Goal: Information Seeking & Learning: Learn about a topic

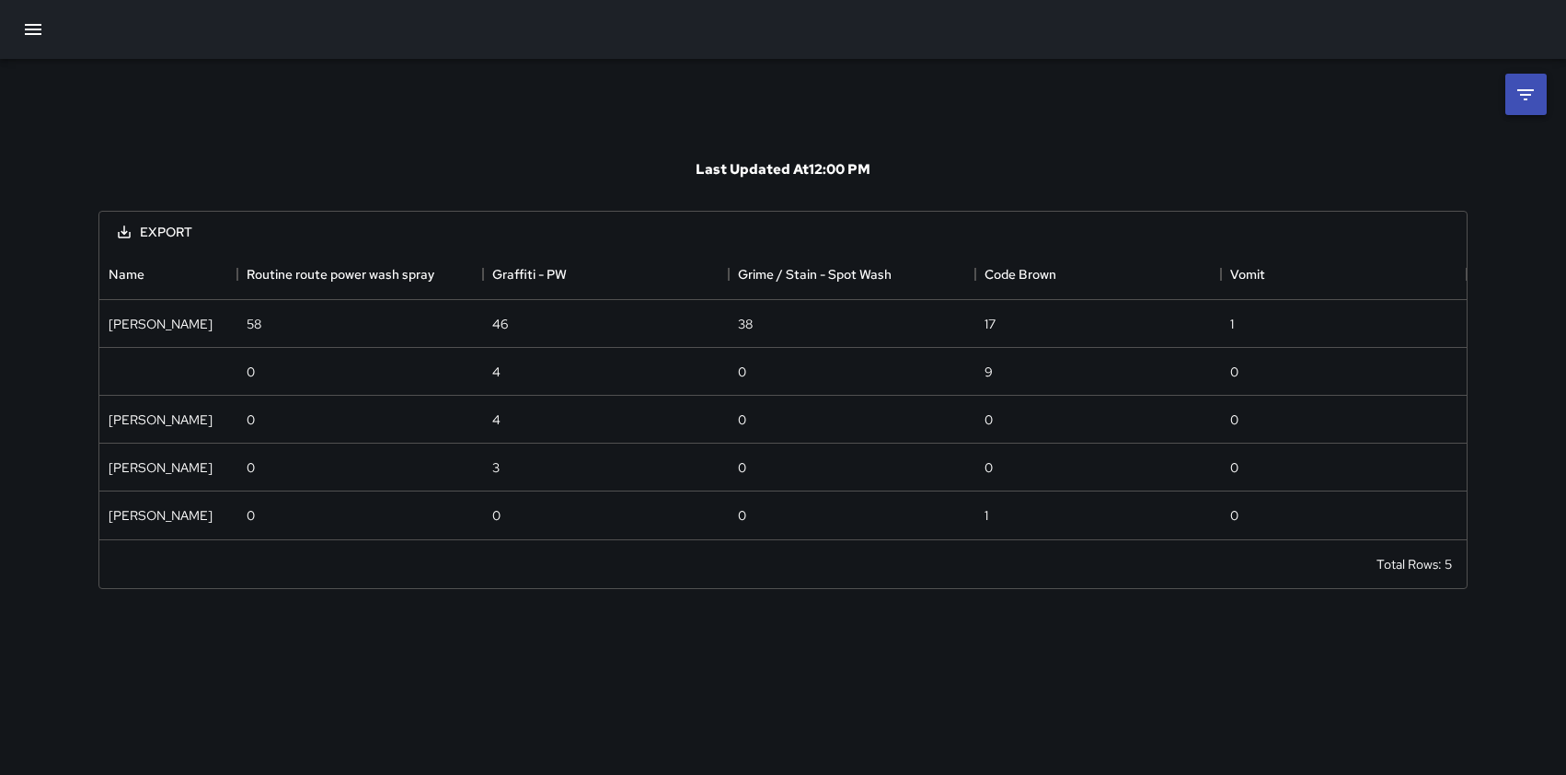
scroll to position [291, 1367]
click at [29, 29] on icon "button" at bounding box center [33, 29] width 17 height 11
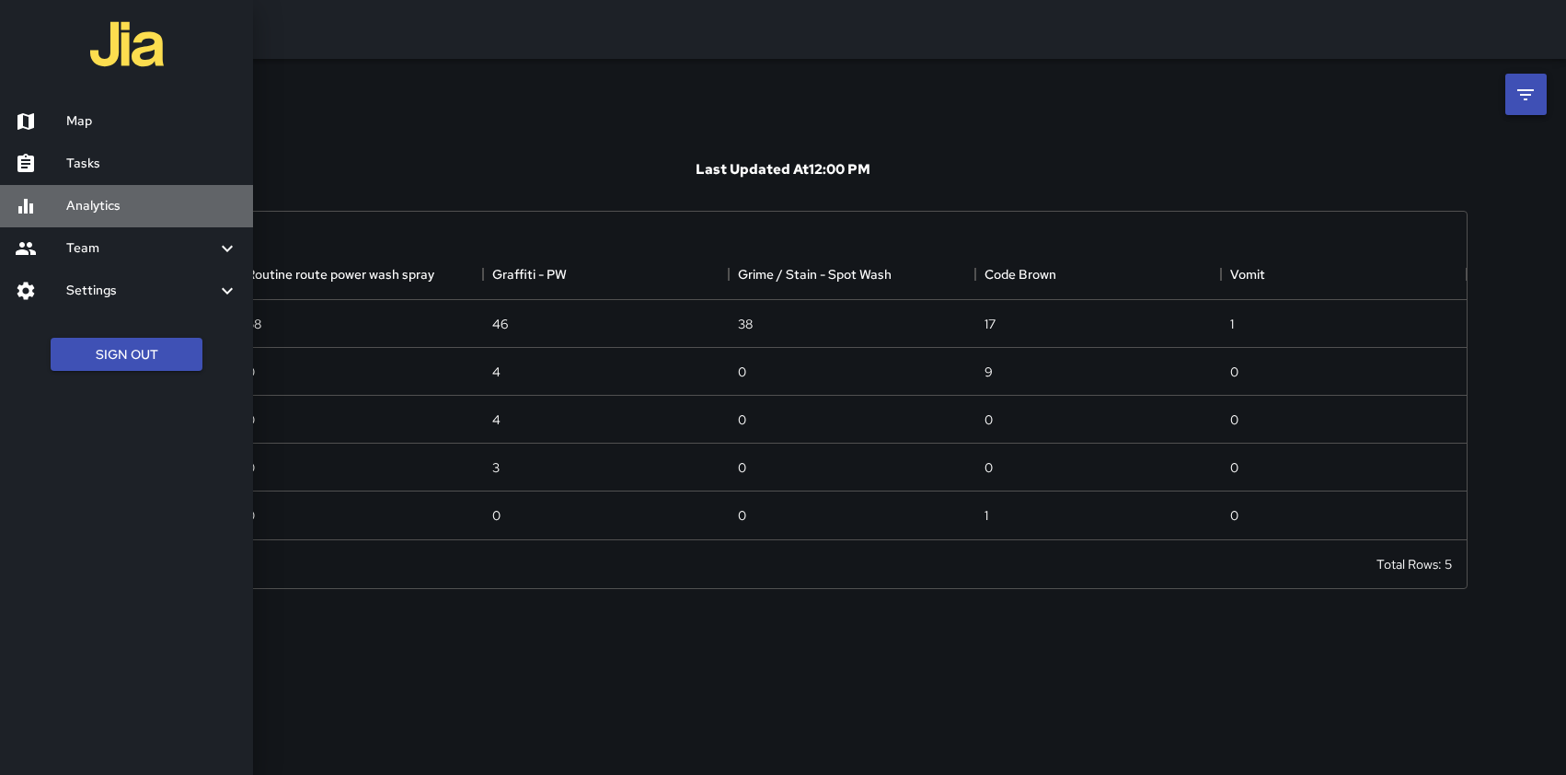
click at [85, 202] on h6 "Analytics" at bounding box center [152, 206] width 172 height 20
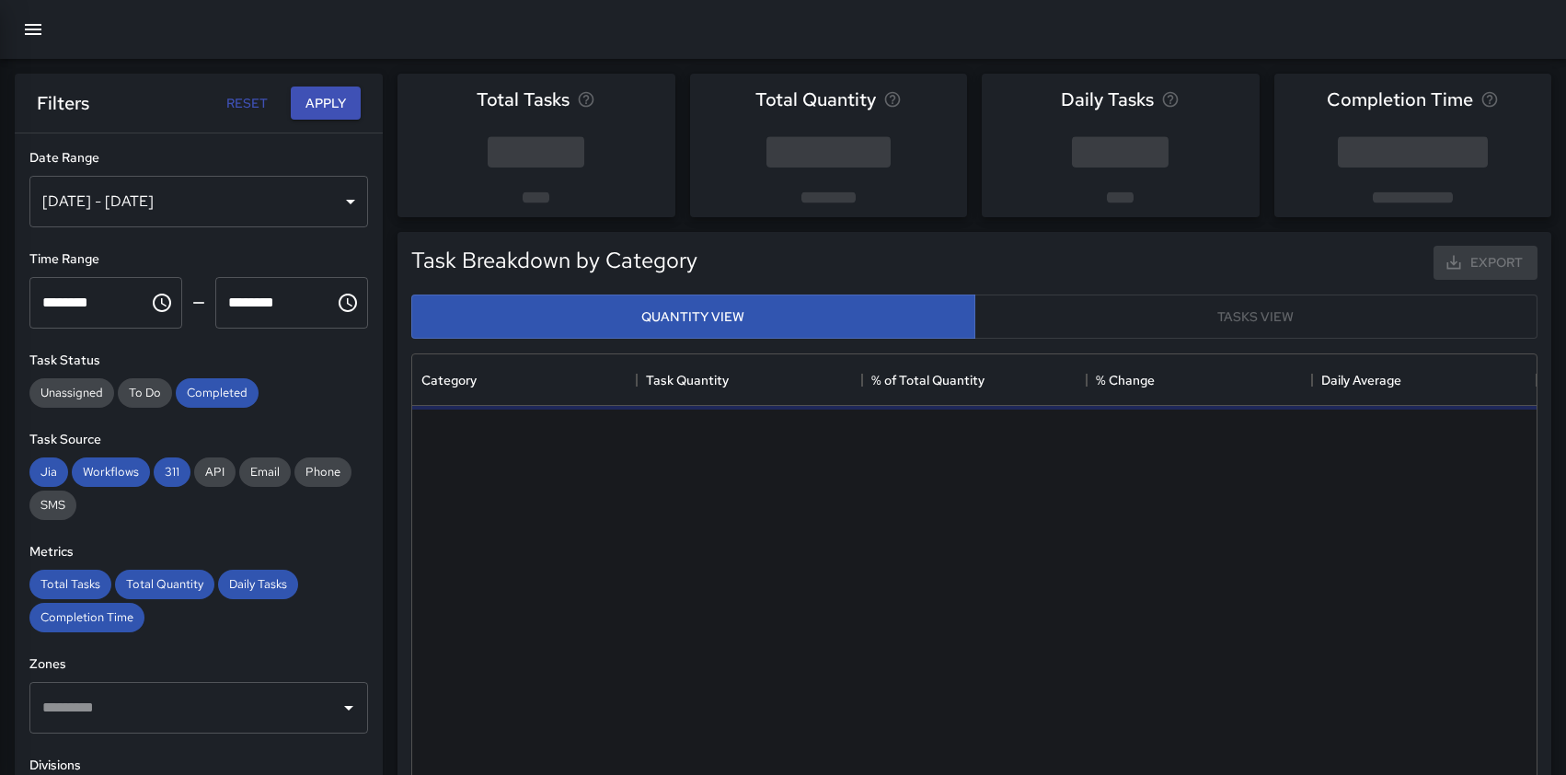
scroll to position [550, 1125]
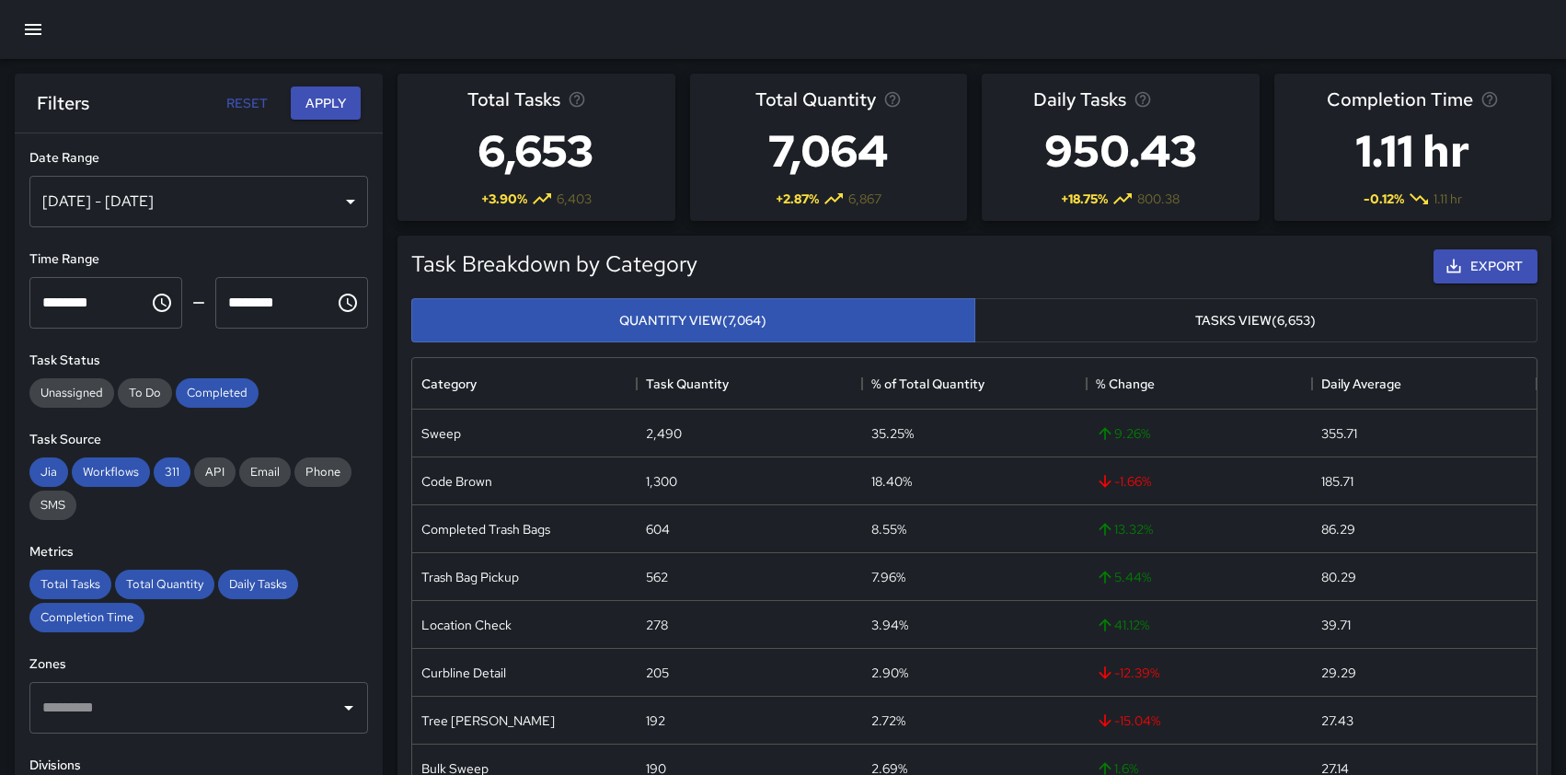
click at [336, 190] on div "[DATE] - [DATE]" at bounding box center [198, 202] width 339 height 52
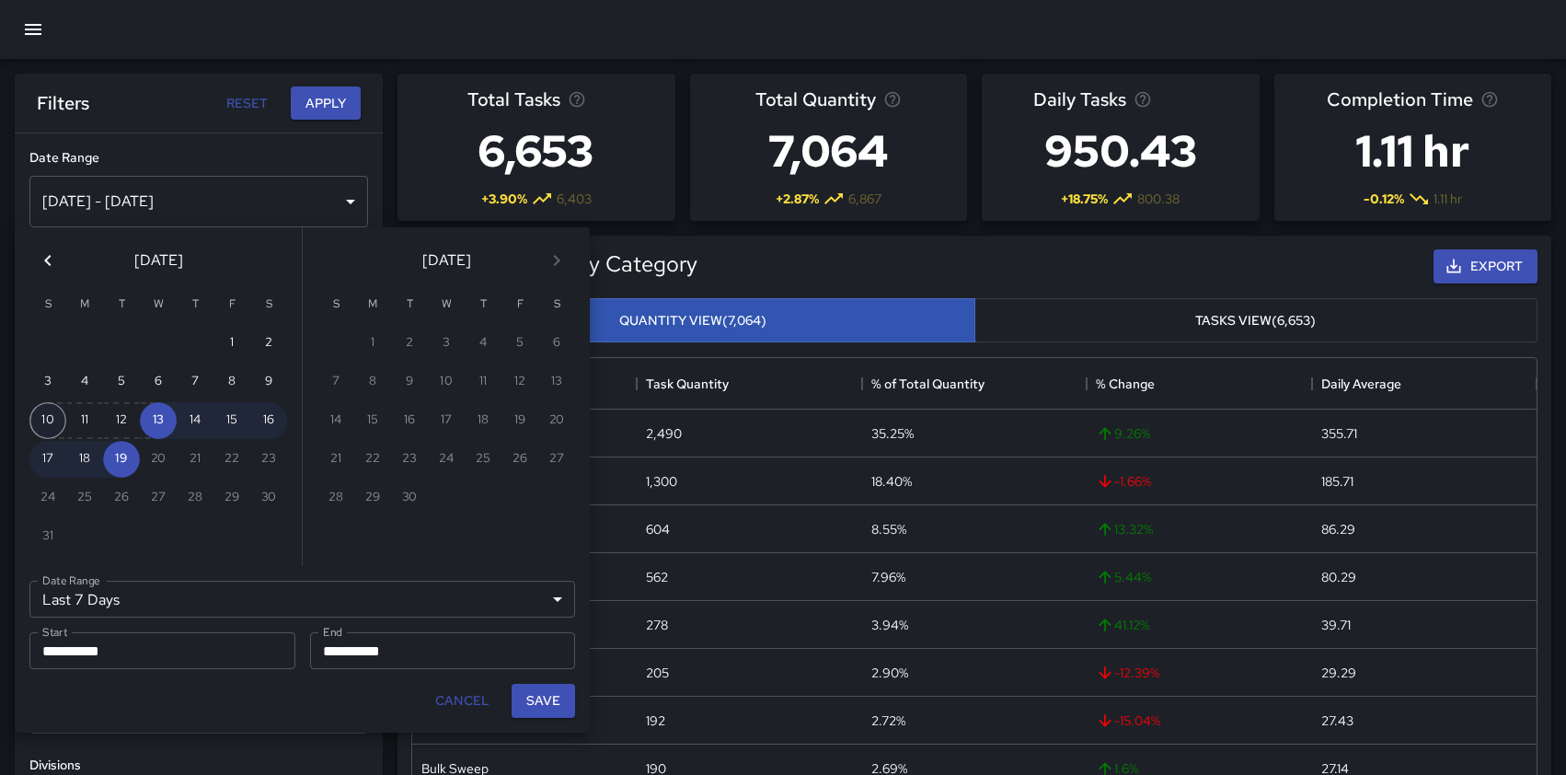
click at [43, 417] on button "10" at bounding box center [47, 420] width 37 height 37
type input "******"
type input "**********"
click at [267, 414] on button "16" at bounding box center [268, 420] width 37 height 37
type input "**********"
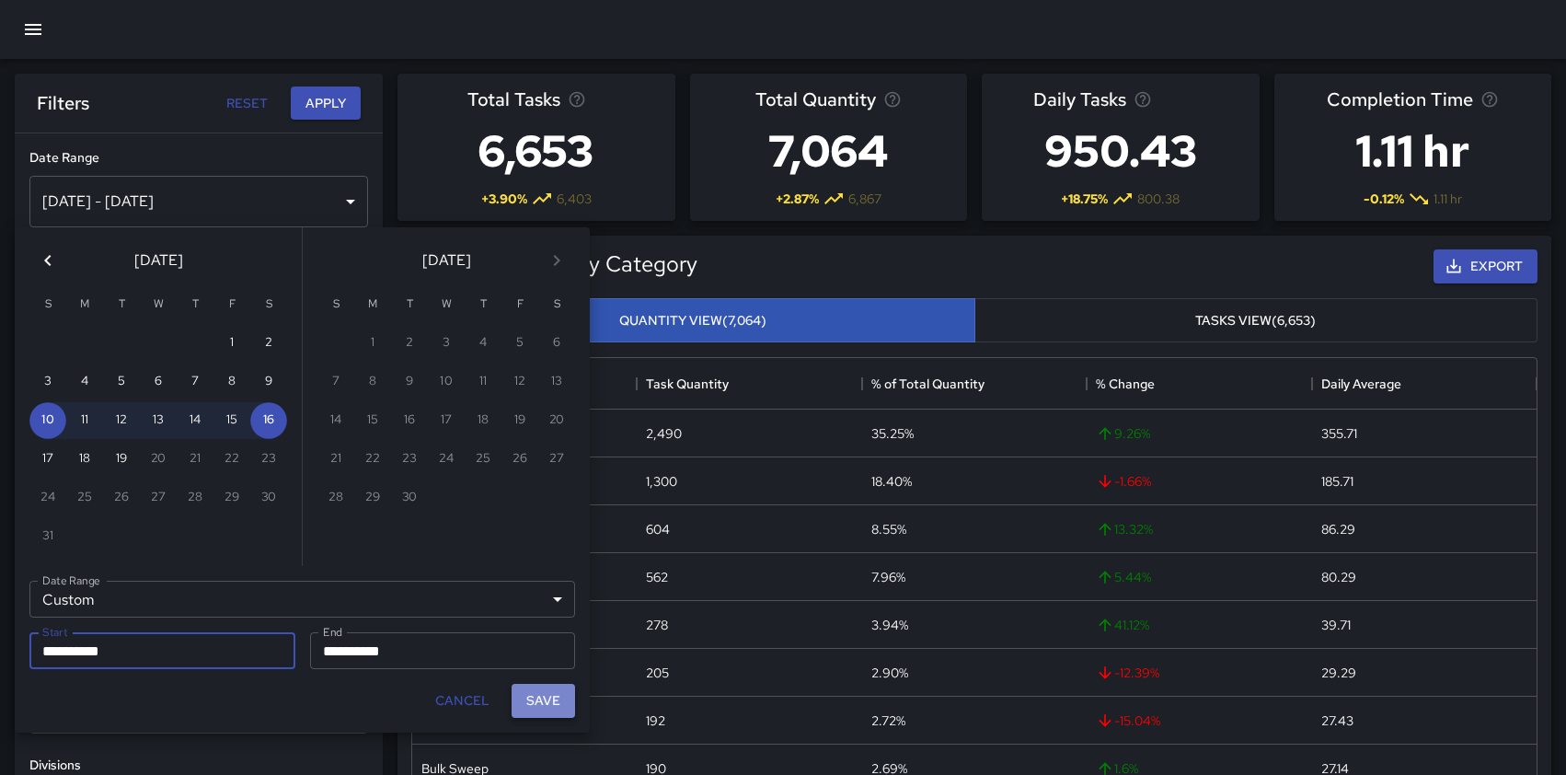
click at [544, 698] on button "Save" at bounding box center [543, 701] width 63 height 34
type input "**********"
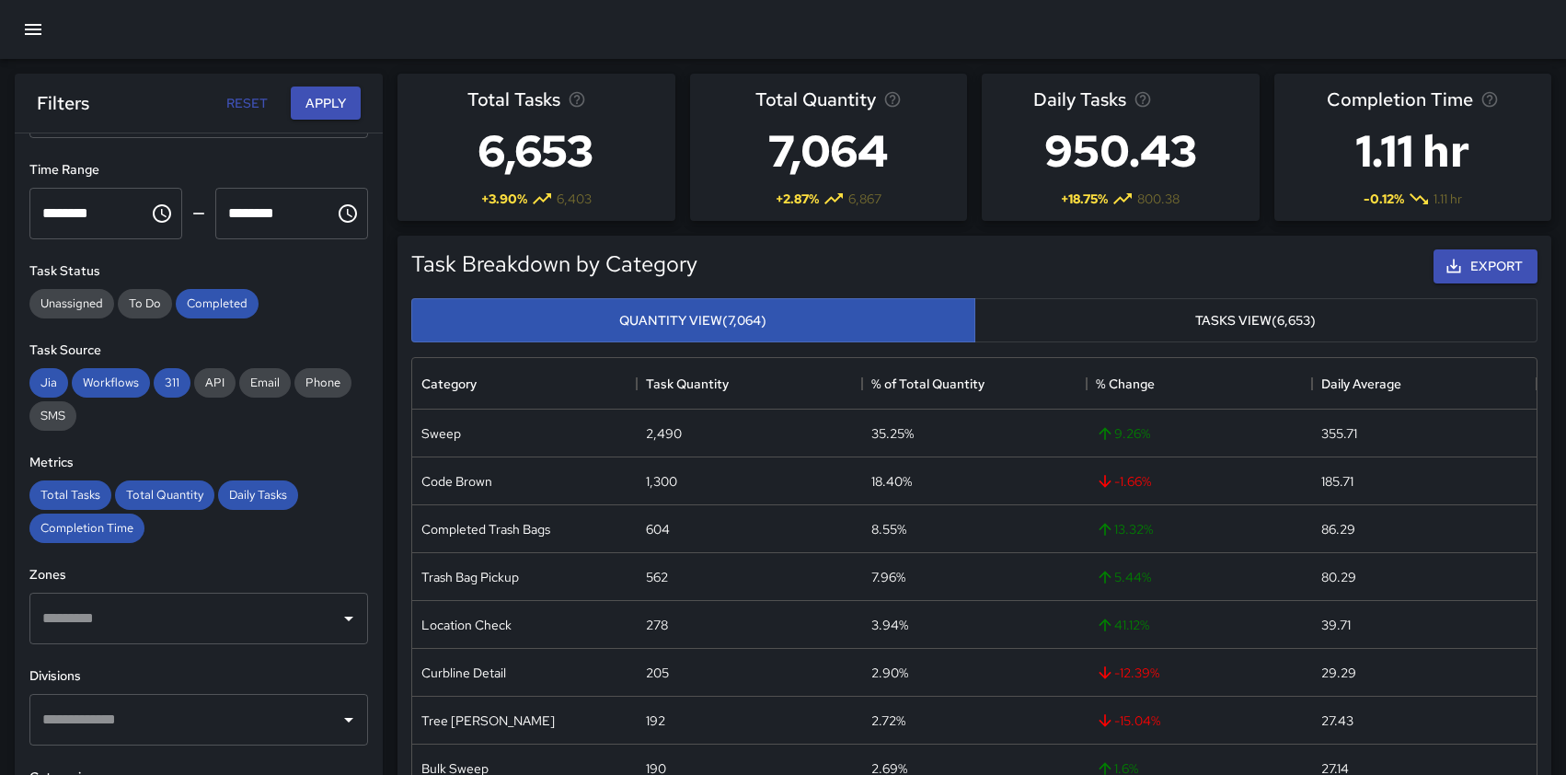
scroll to position [95, 0]
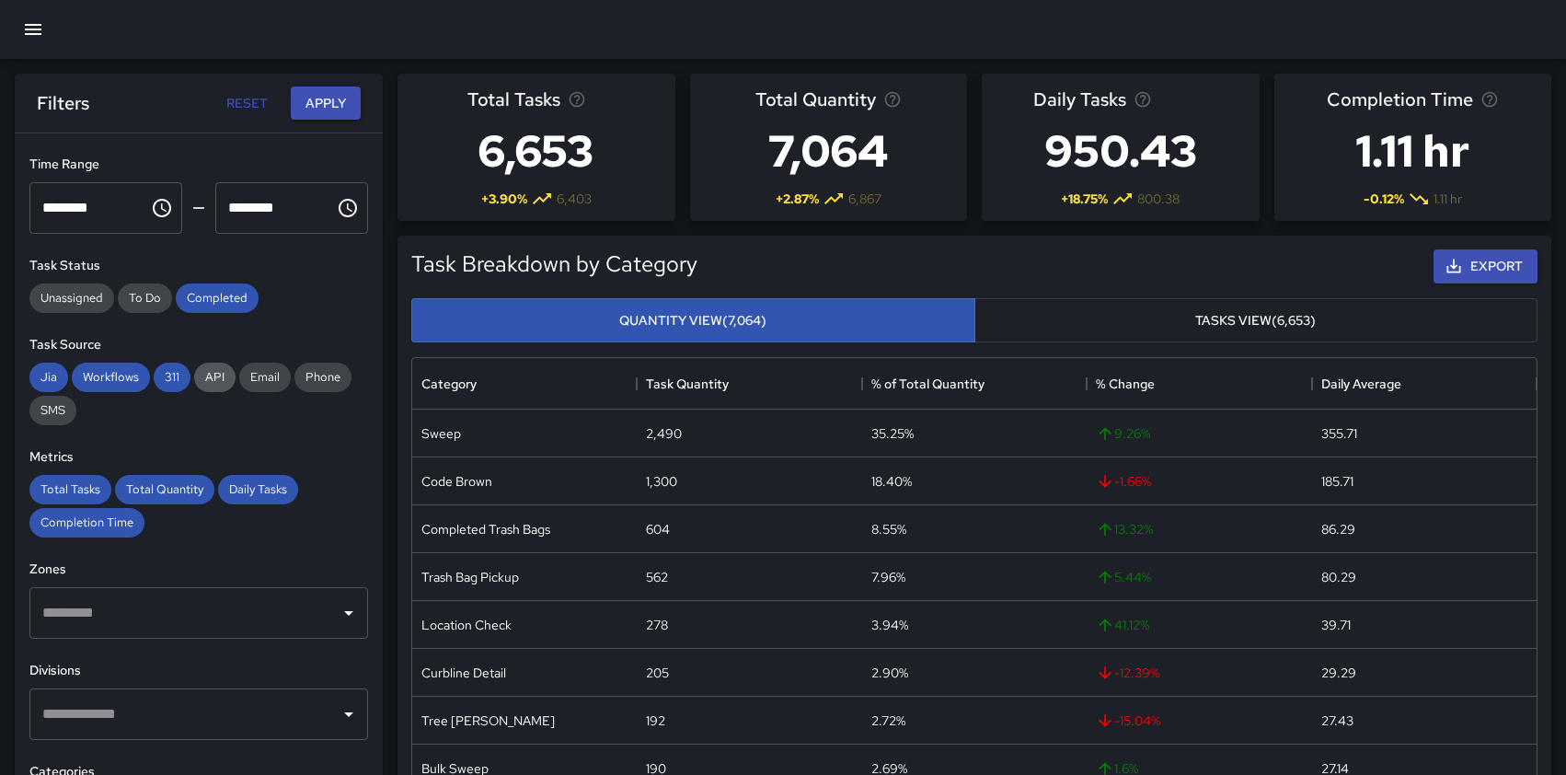
click at [206, 386] on div "API" at bounding box center [214, 377] width 41 height 29
click at [277, 375] on span "Email" at bounding box center [265, 377] width 52 height 16
click at [333, 376] on span "Phone" at bounding box center [322, 377] width 57 height 16
click at [58, 413] on span "SMS" at bounding box center [52, 410] width 47 height 16
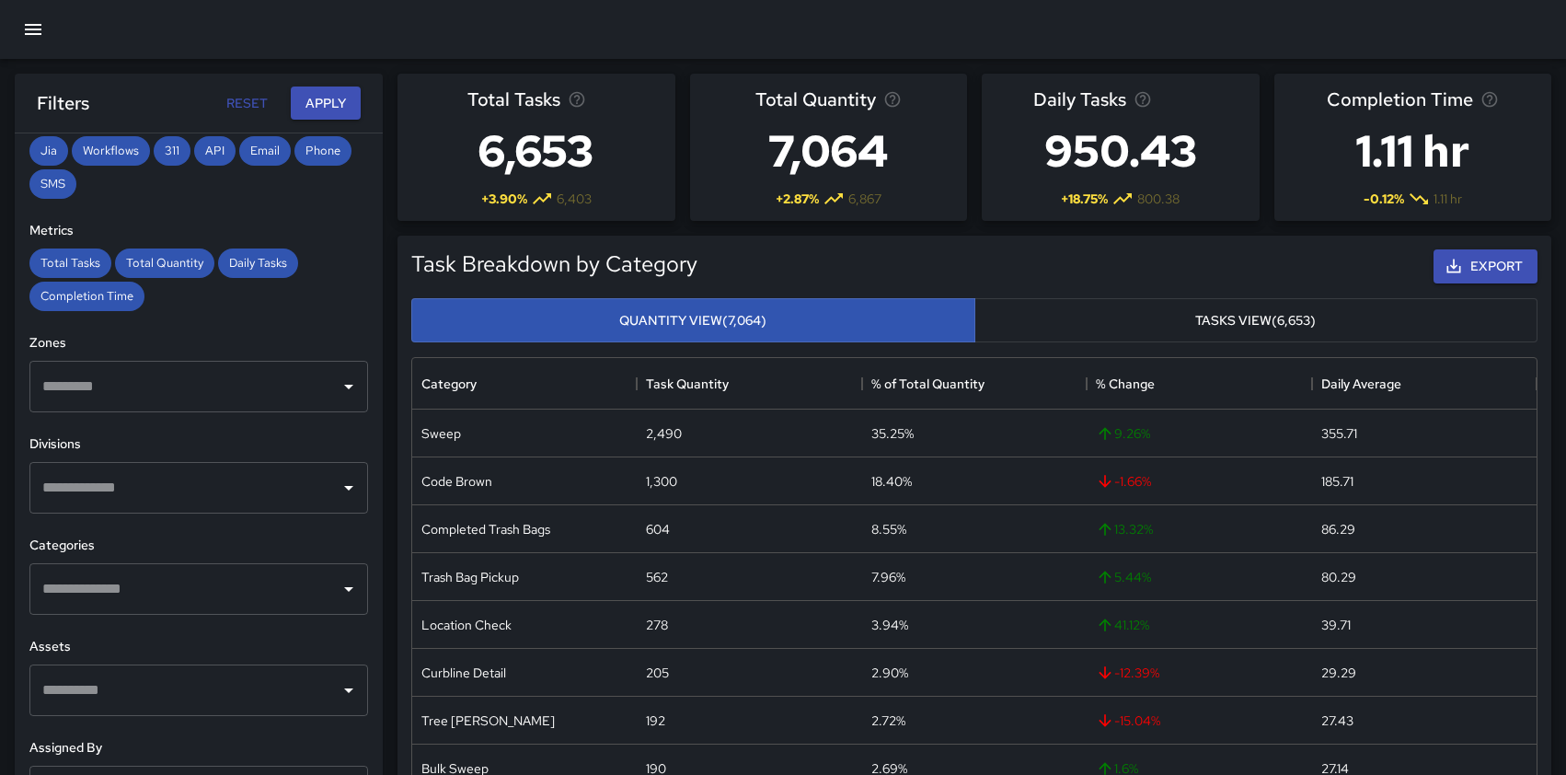
scroll to position [318, 0]
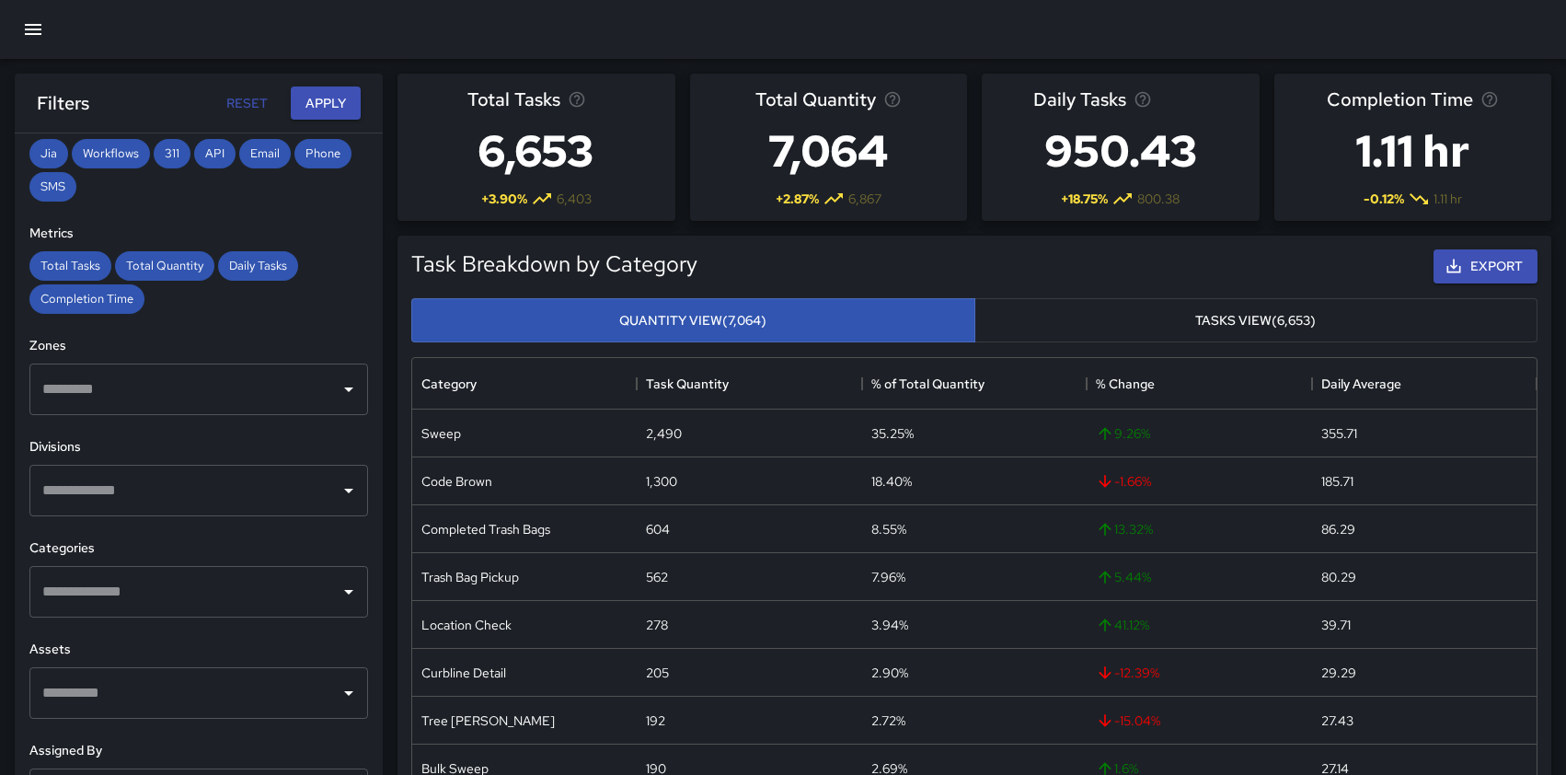
click at [214, 490] on input "text" at bounding box center [185, 490] width 294 height 35
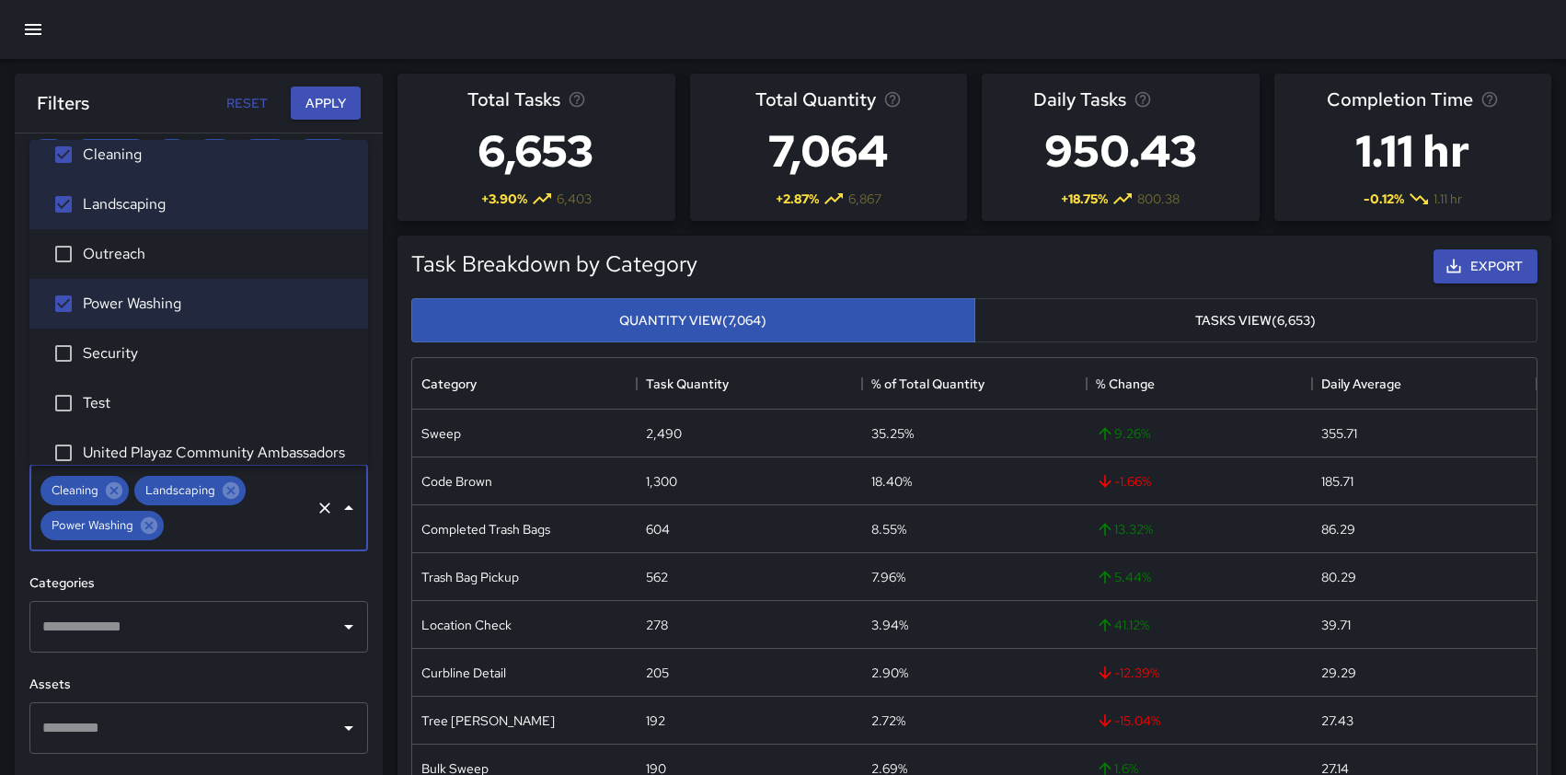
scroll to position [0, 0]
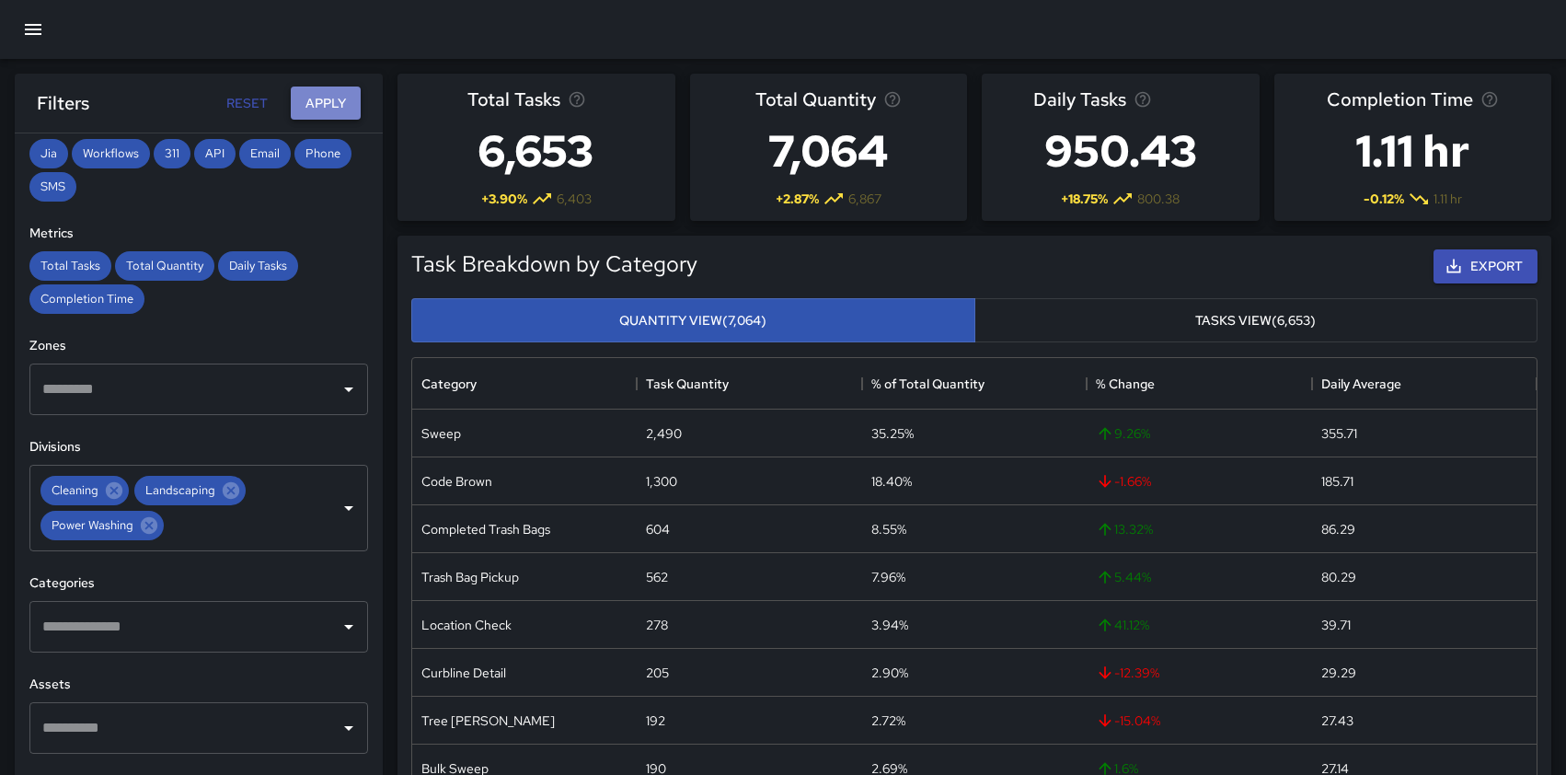
click at [329, 102] on button "Apply" at bounding box center [326, 104] width 70 height 34
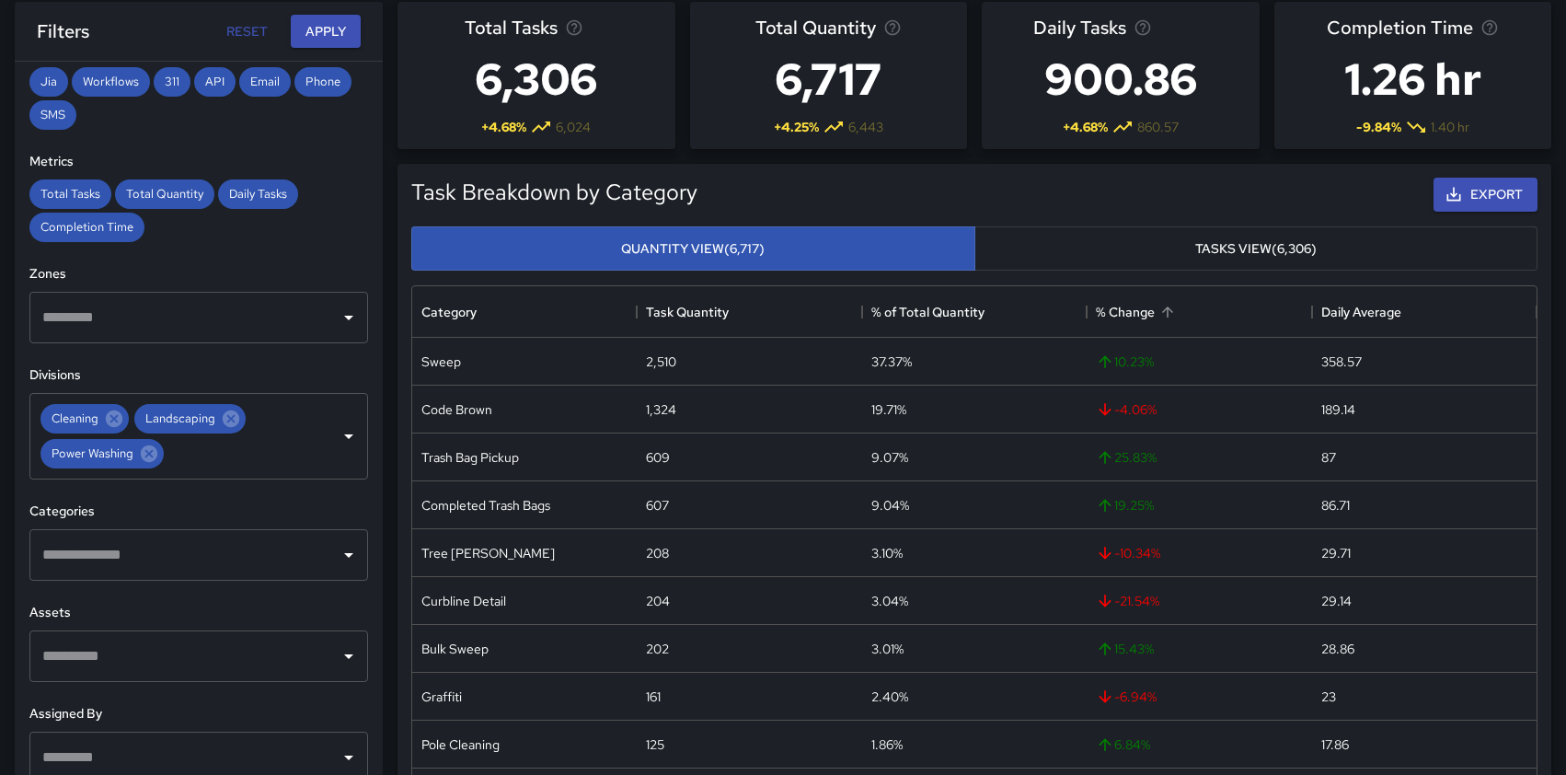
scroll to position [79, 0]
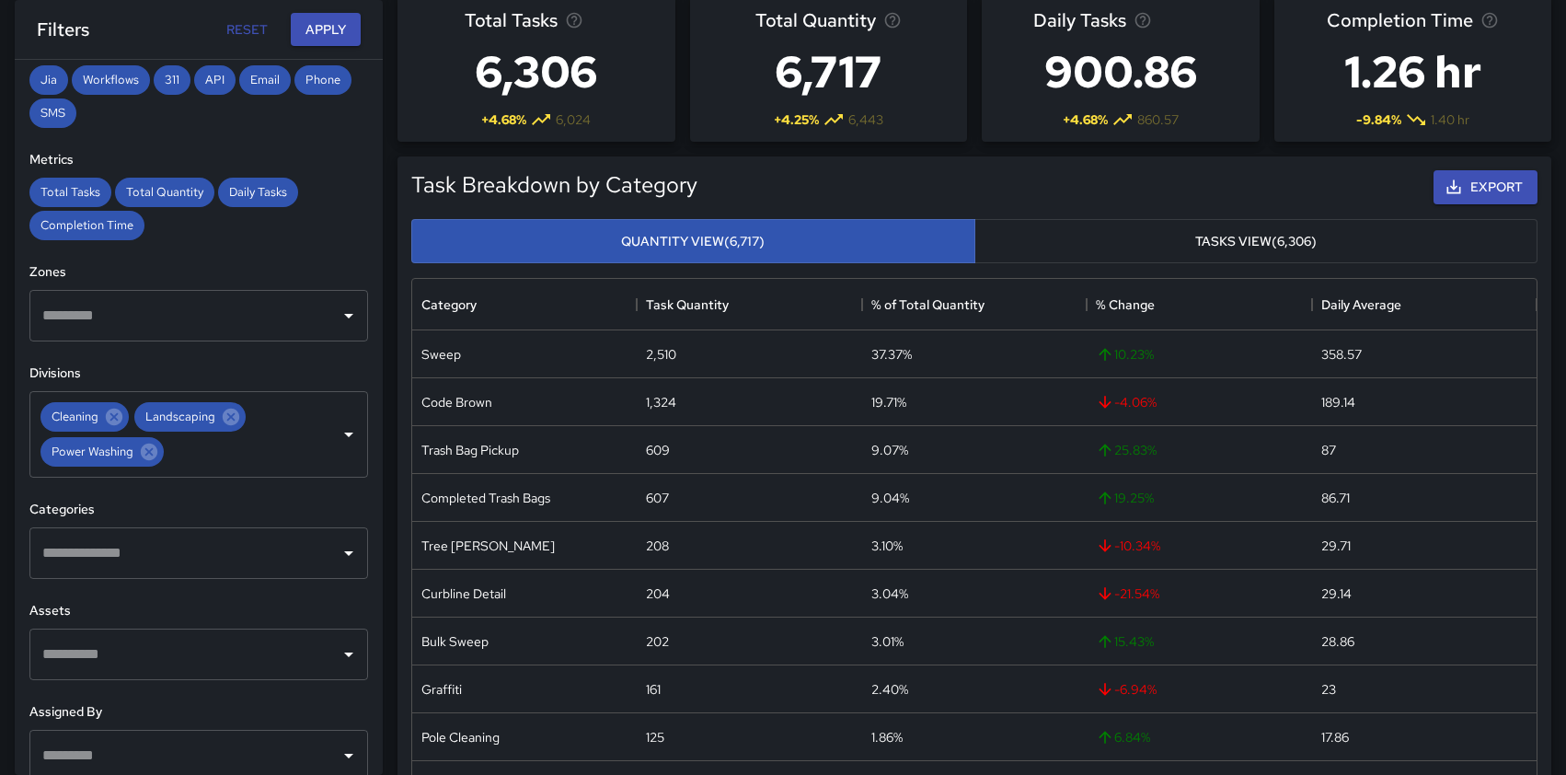
click at [1153, 241] on button "Tasks View (6,306)" at bounding box center [1257, 241] width 564 height 45
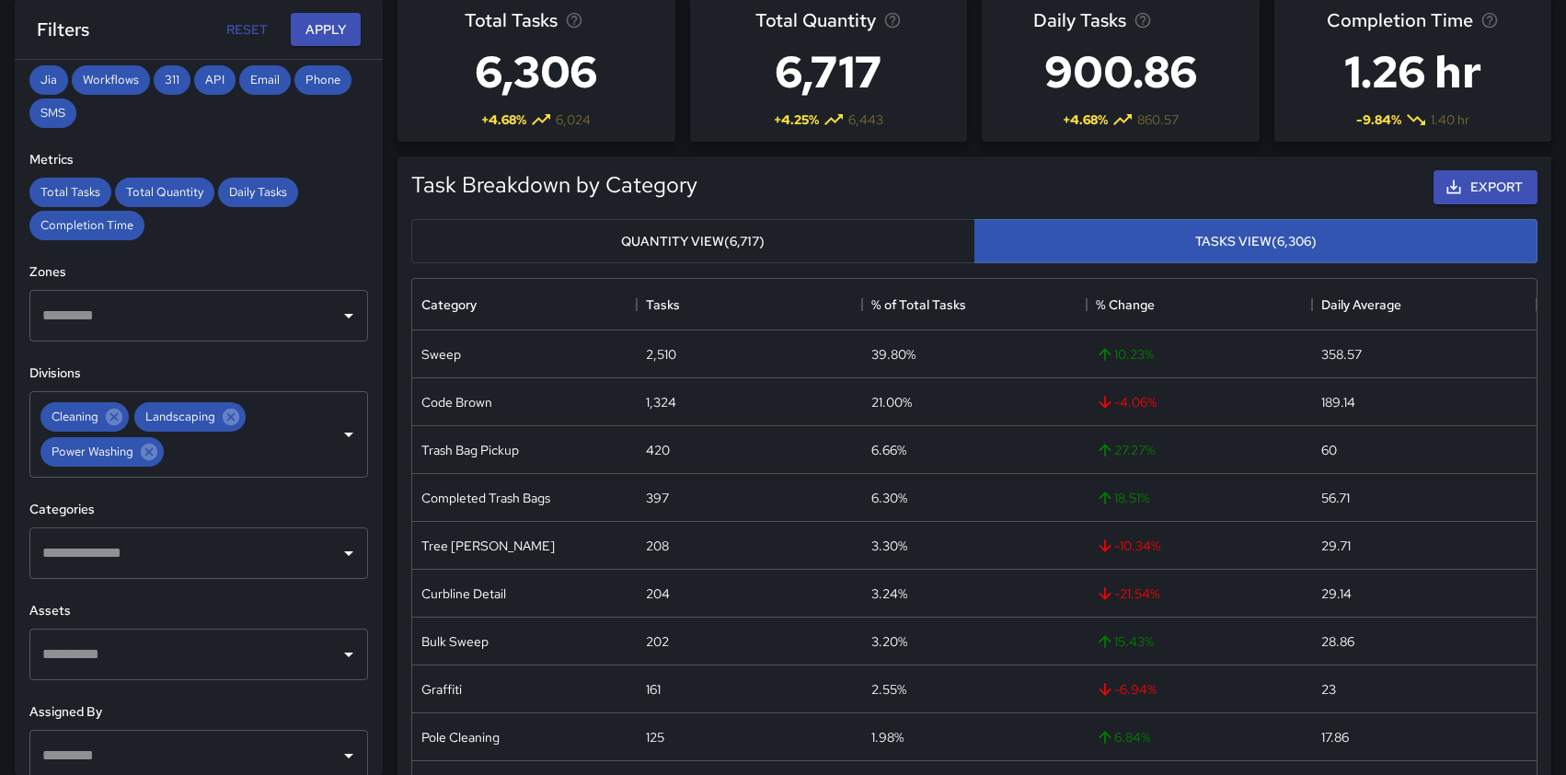
click at [887, 232] on button "Quantity View (6,717)" at bounding box center [693, 241] width 564 height 45
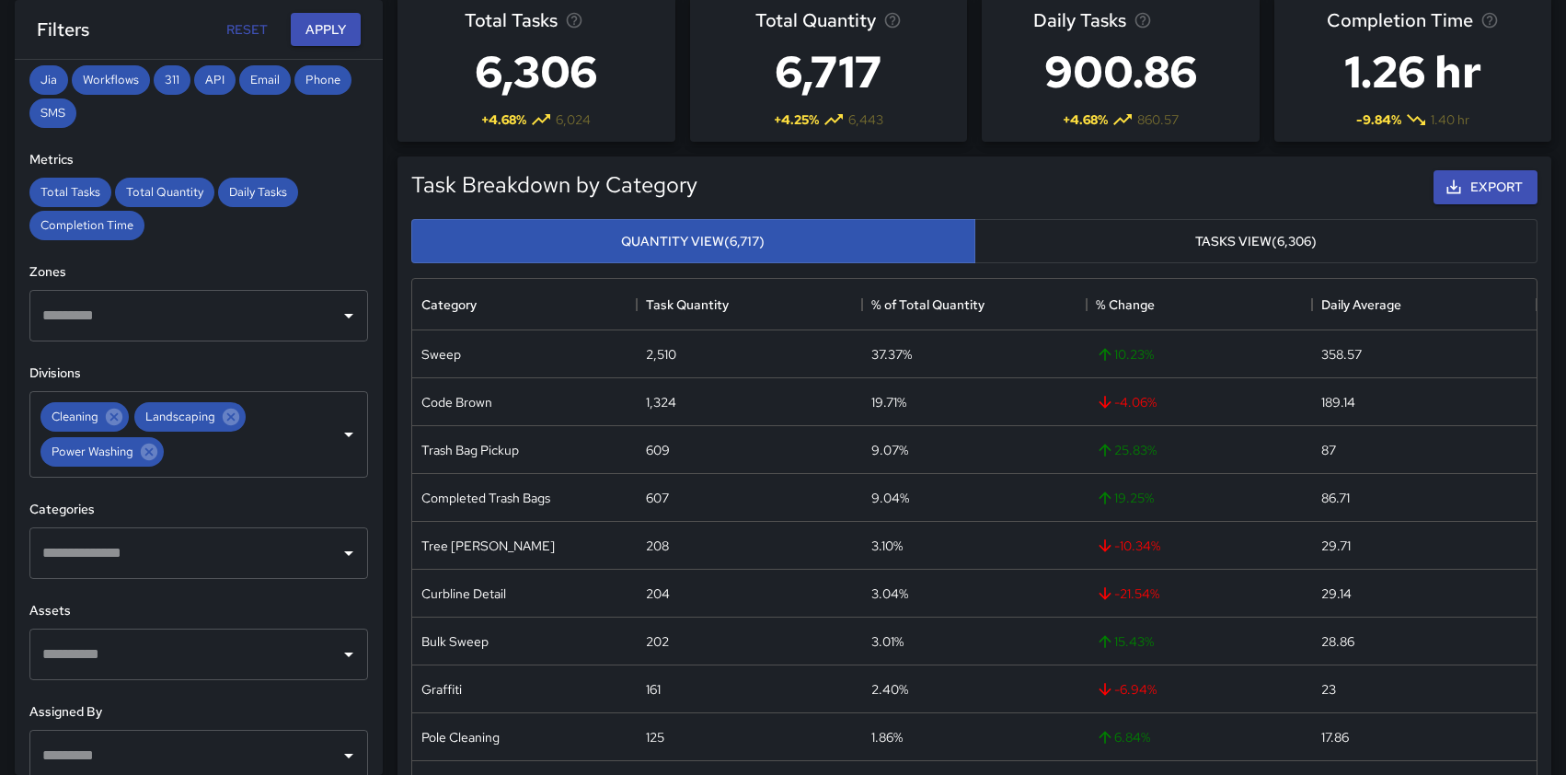
click at [1140, 244] on button "Tasks View (6,306)" at bounding box center [1257, 241] width 564 height 45
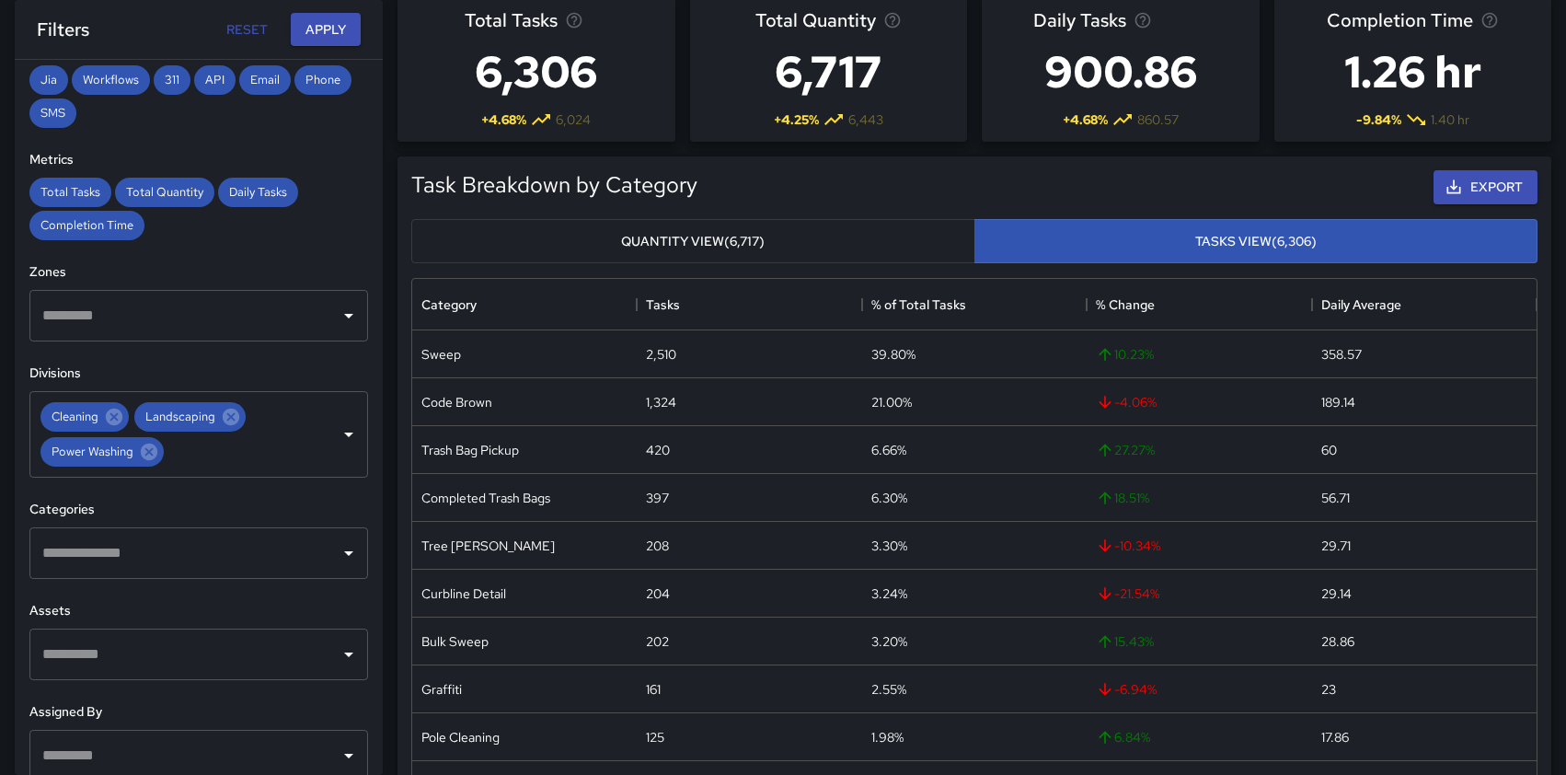
click at [895, 226] on button "Quantity View (6,717)" at bounding box center [693, 241] width 564 height 45
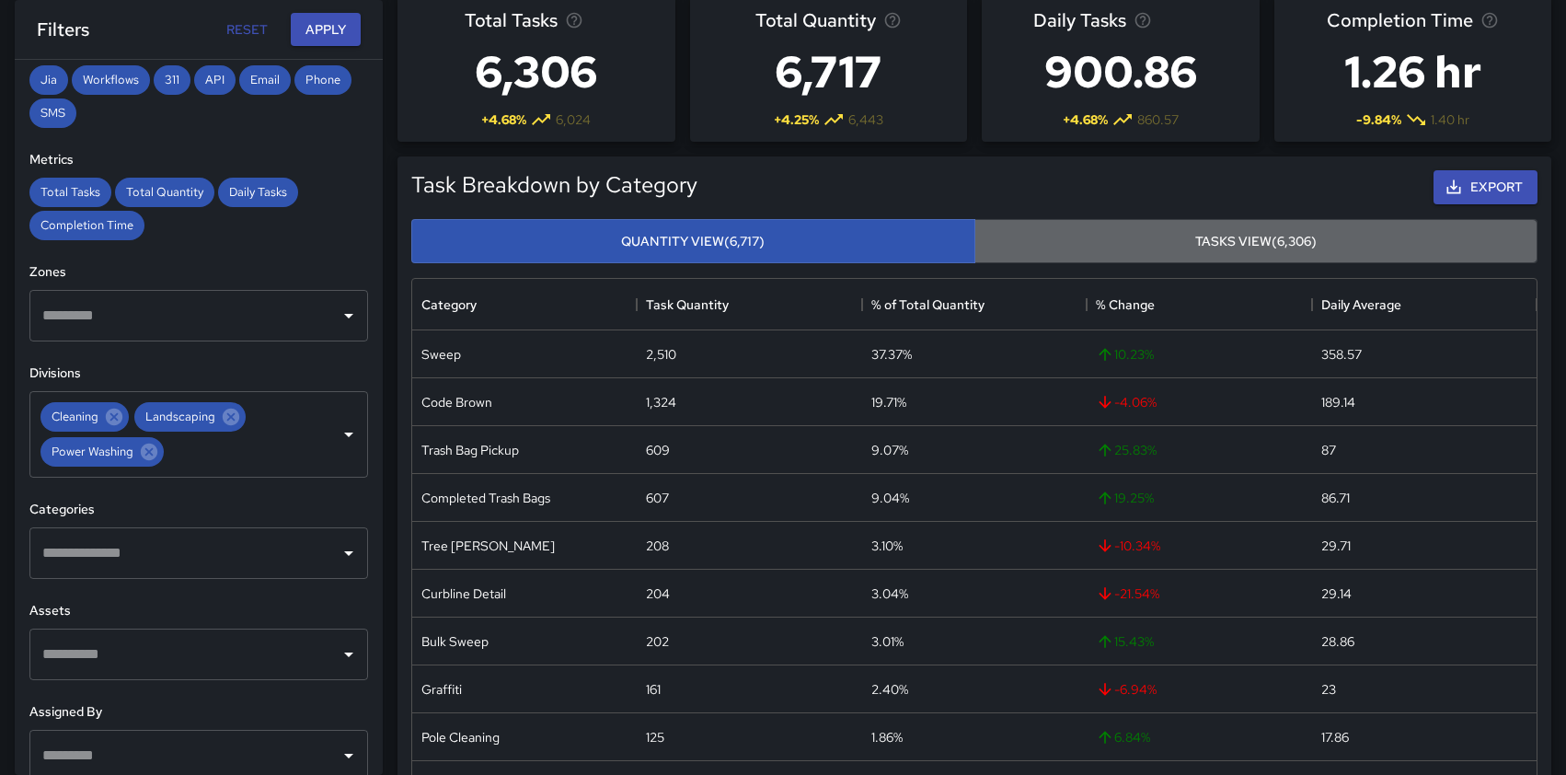
click at [1072, 240] on button "Tasks View (6,306)" at bounding box center [1257, 241] width 564 height 45
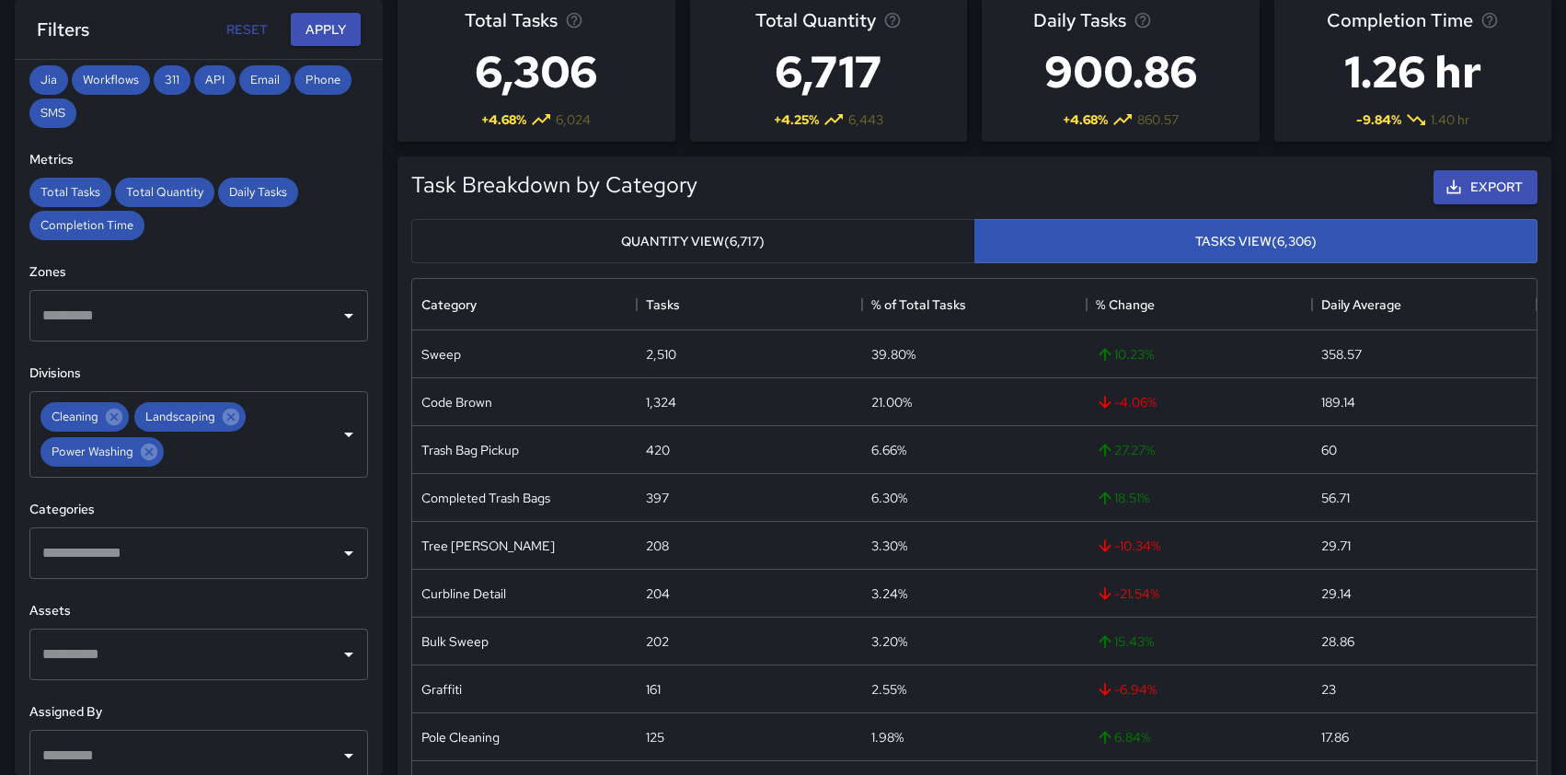
click at [824, 230] on button "Quantity View (6,717)" at bounding box center [693, 241] width 564 height 45
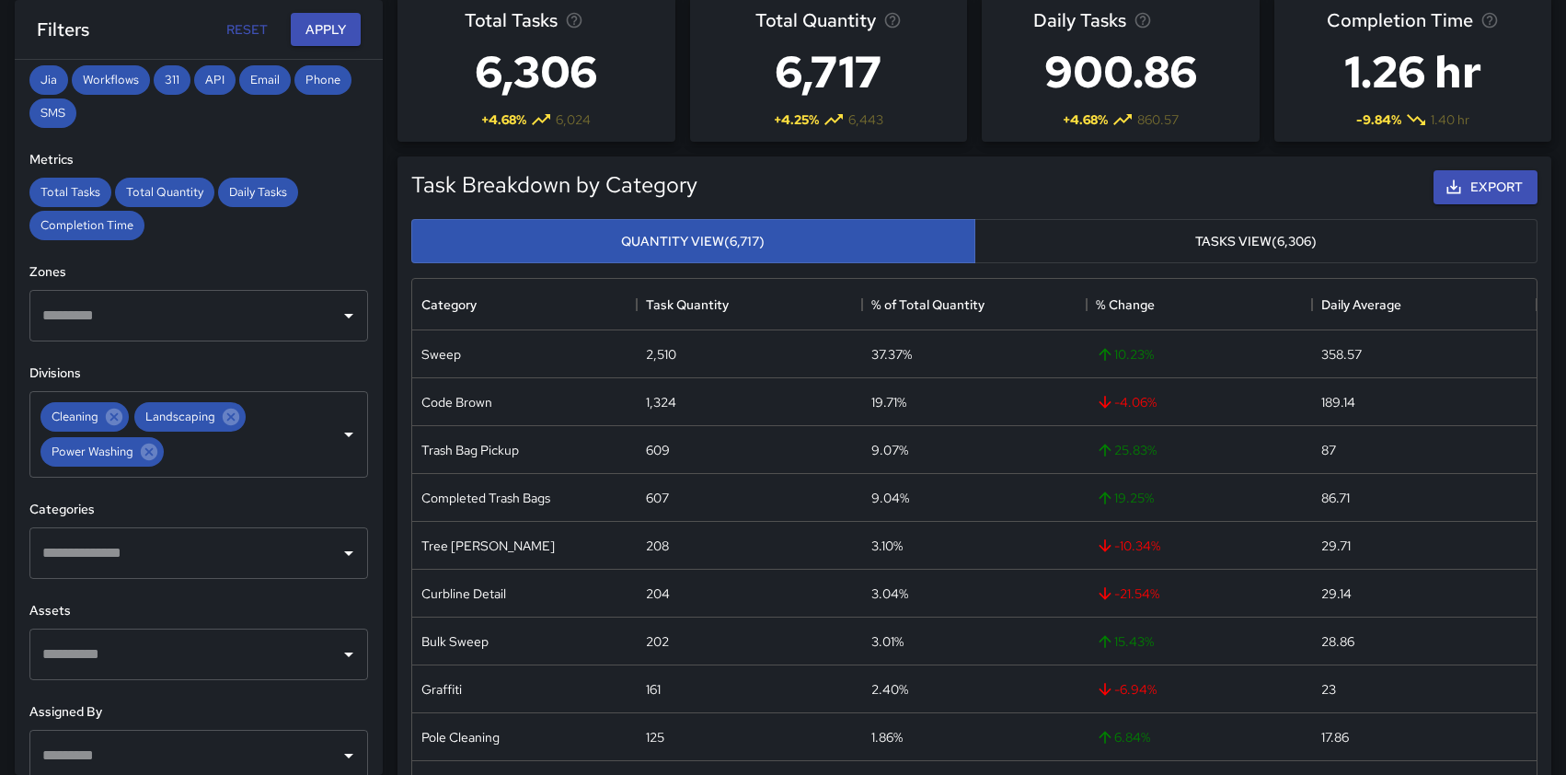
click at [1114, 246] on button "Tasks View (6,306)" at bounding box center [1257, 241] width 564 height 45
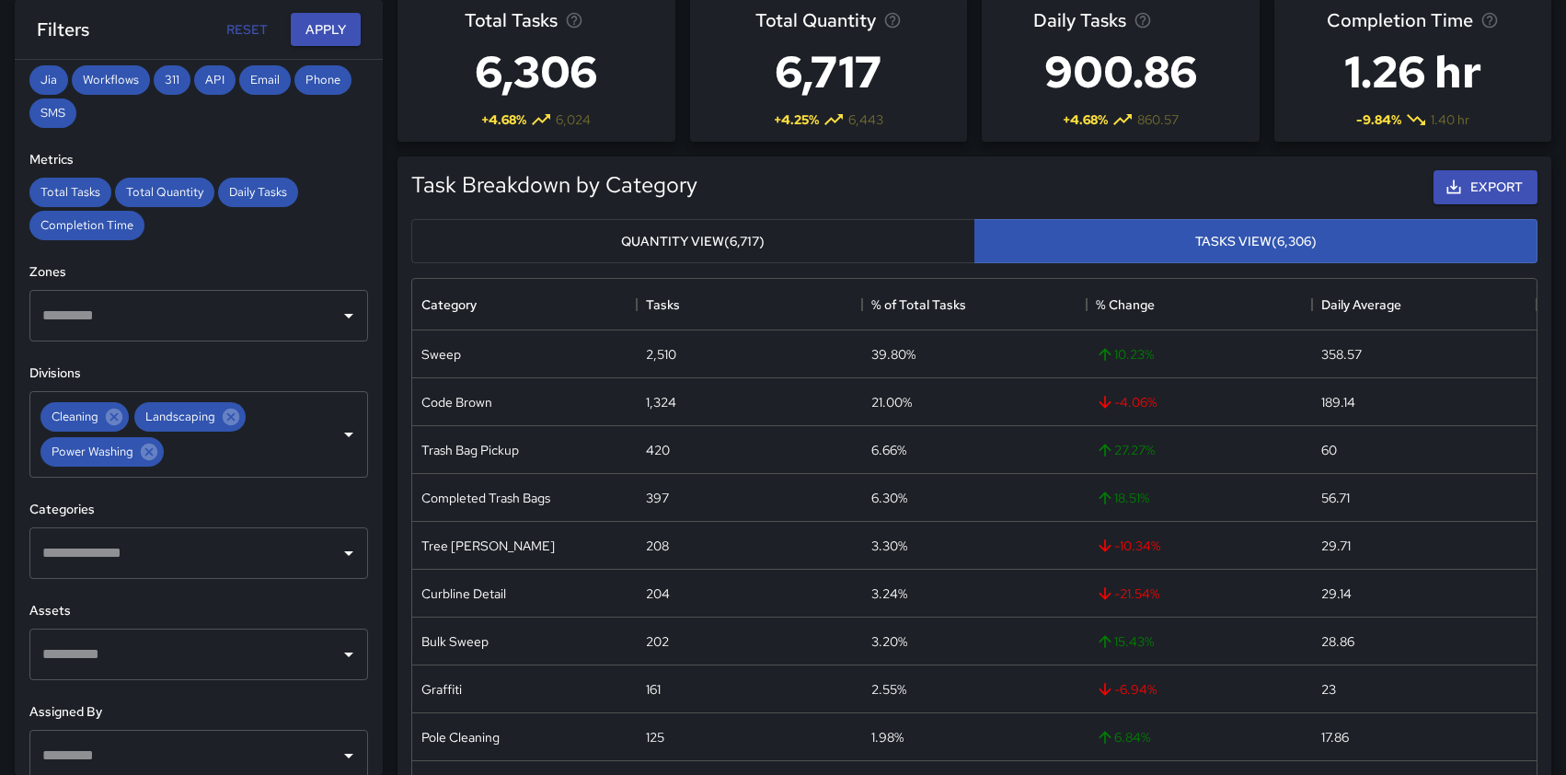
click at [804, 246] on button "Quantity View (6,717)" at bounding box center [693, 241] width 564 height 45
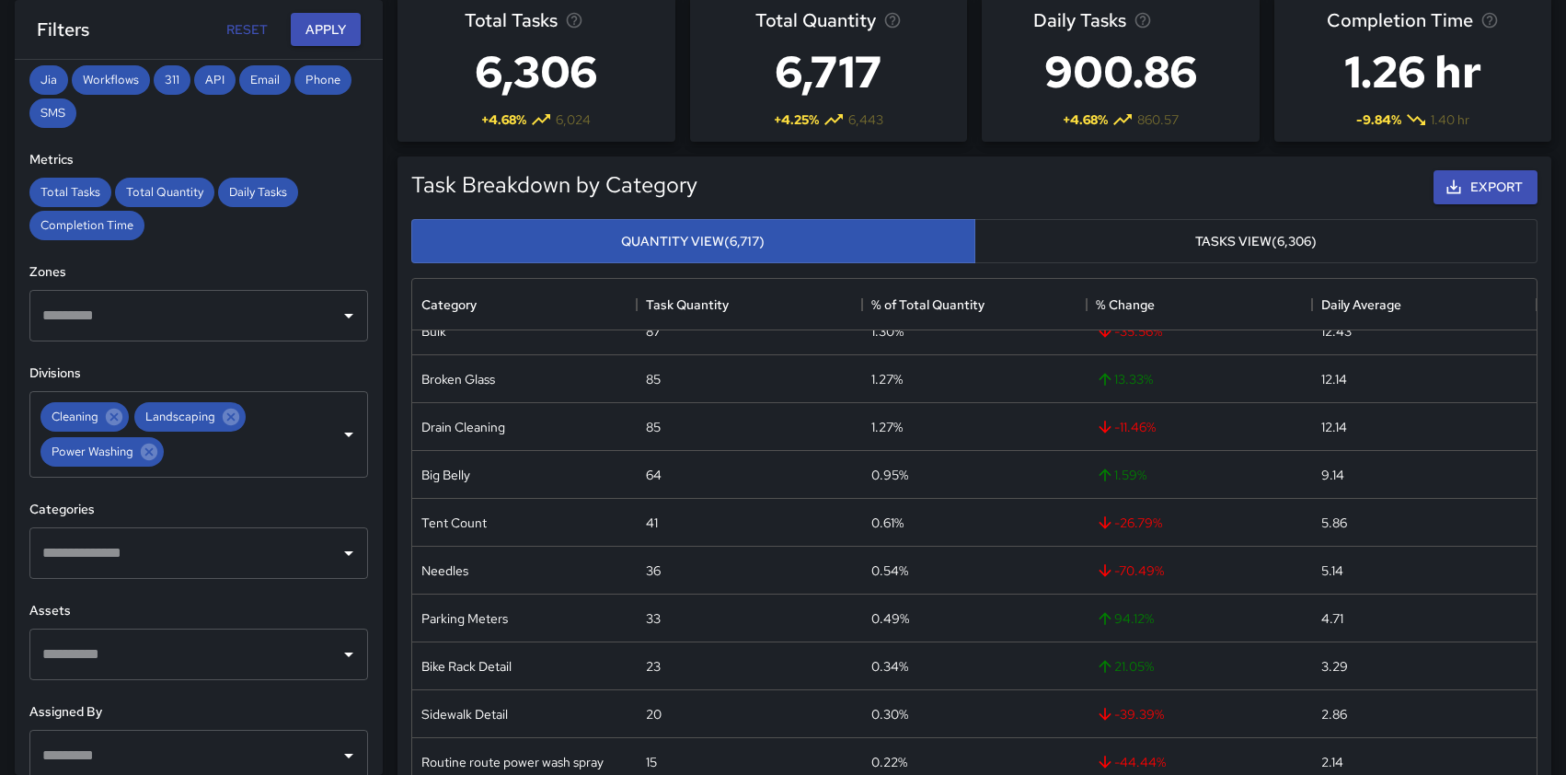
scroll to position [550, 0]
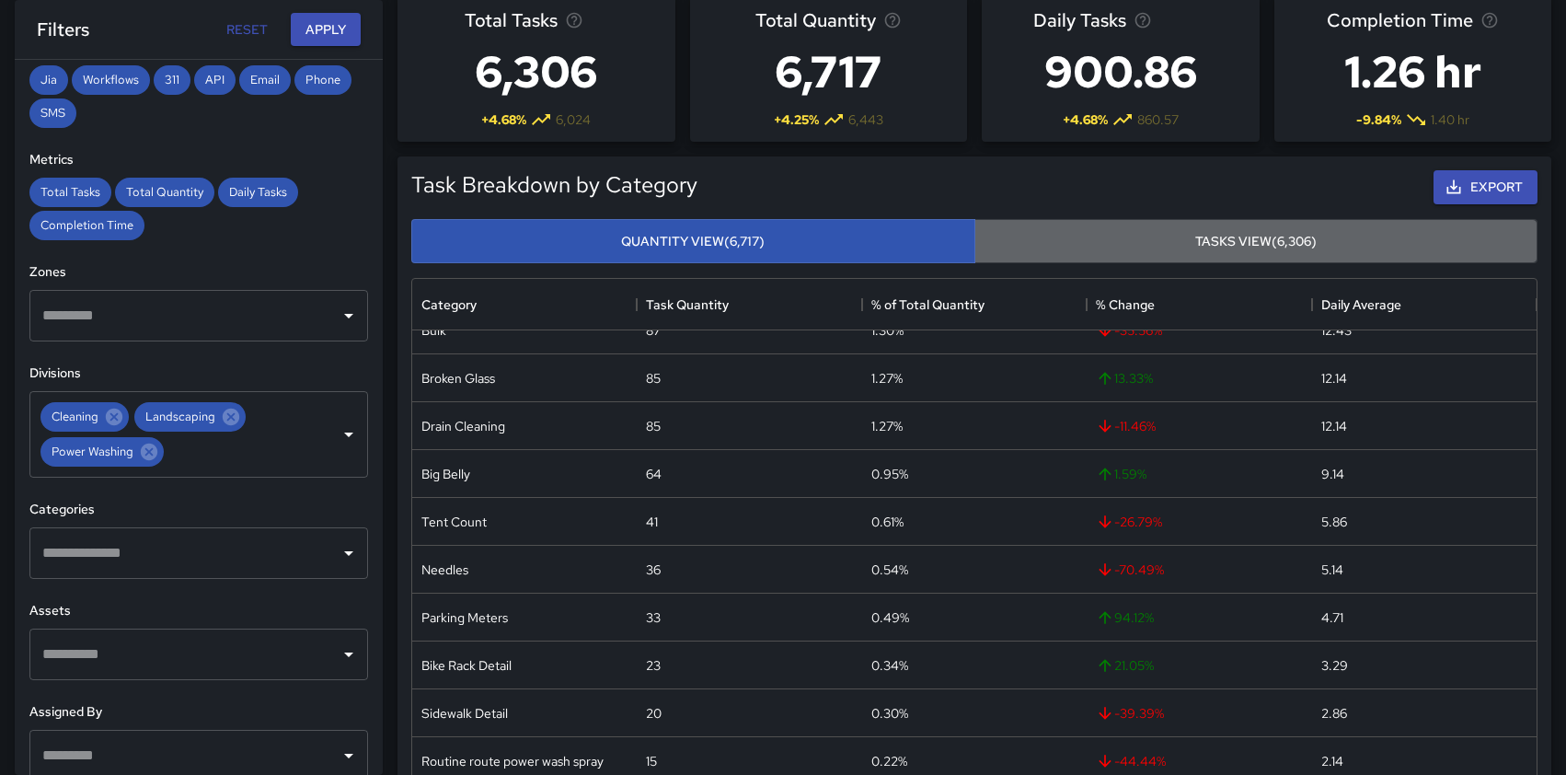
click at [1124, 246] on button "Tasks View (6,306)" at bounding box center [1257, 241] width 564 height 45
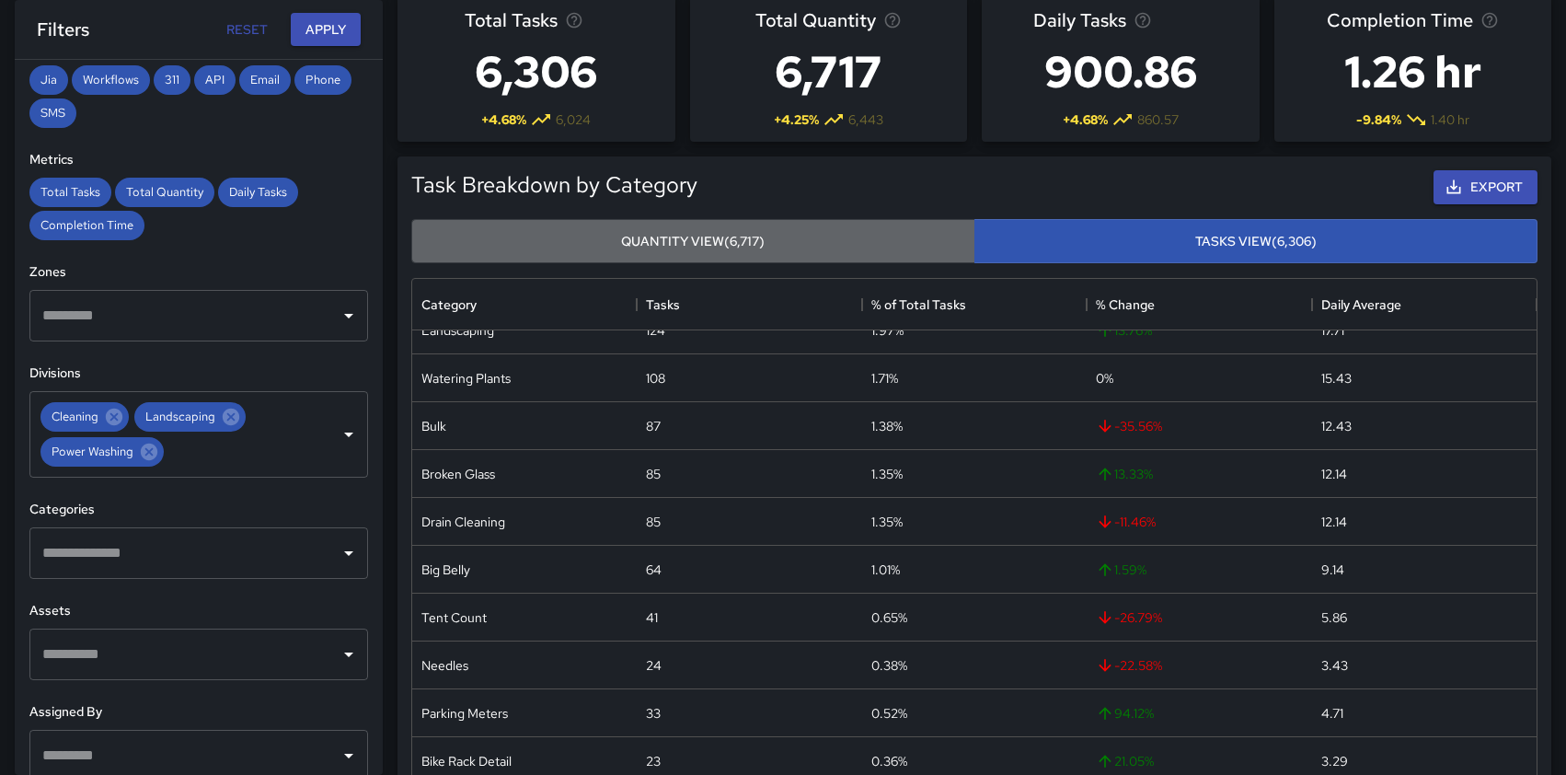
click at [850, 245] on button "Quantity View (6,717)" at bounding box center [693, 241] width 564 height 45
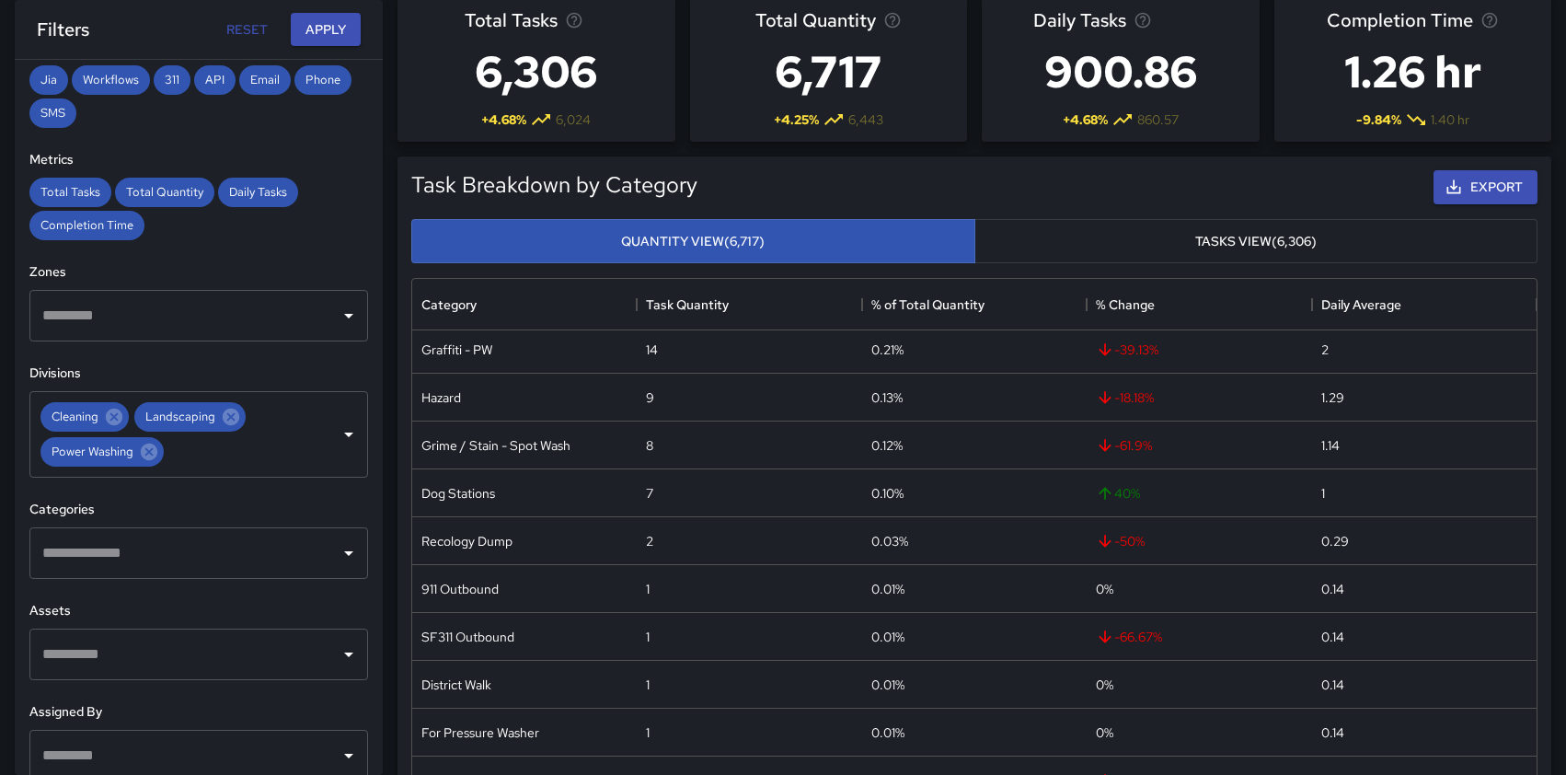
scroll to position [1033, 0]
